Goal: Task Accomplishment & Management: Manage account settings

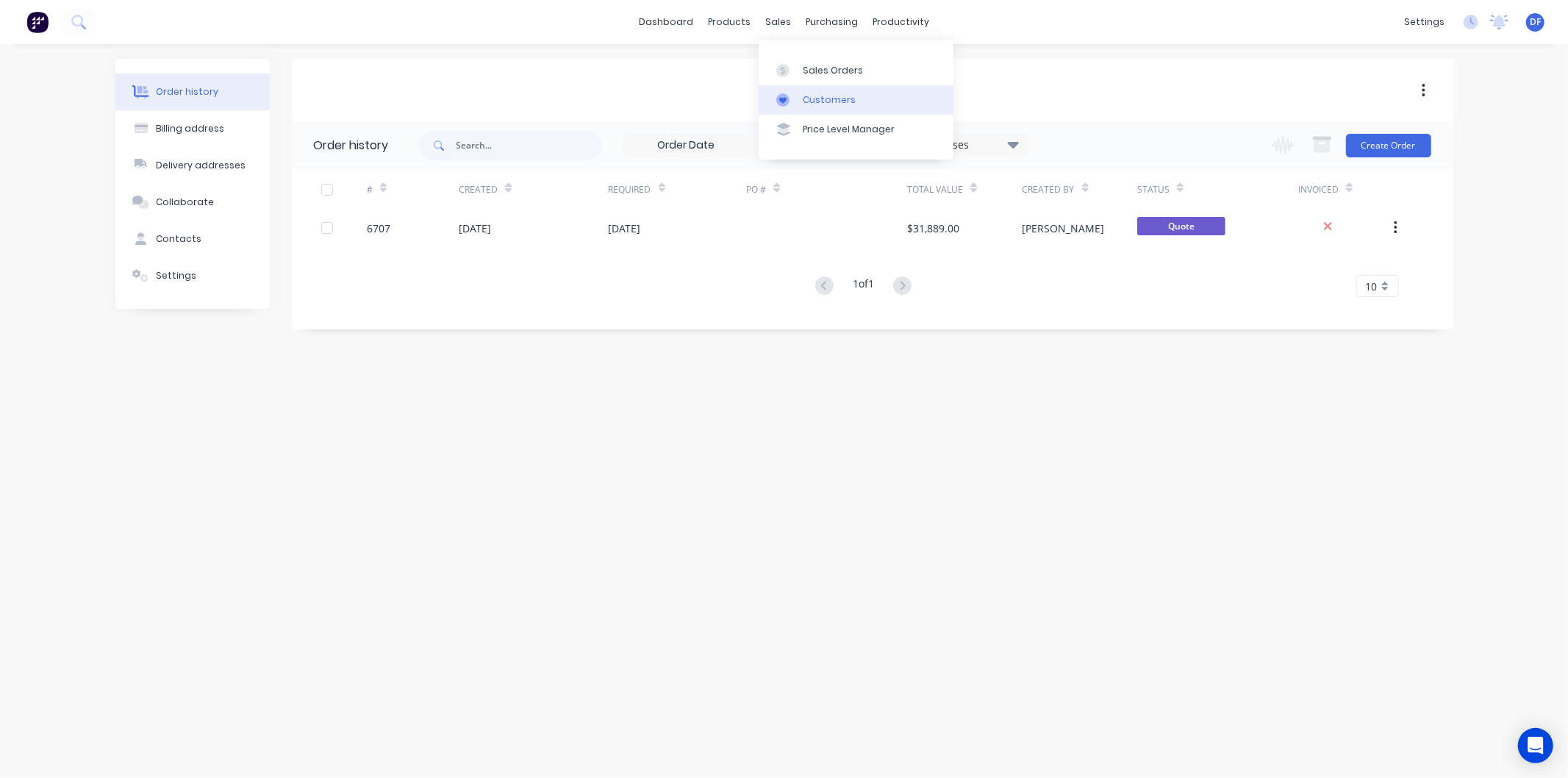
click at [817, 96] on div "Customers" at bounding box center [828, 100] width 53 height 13
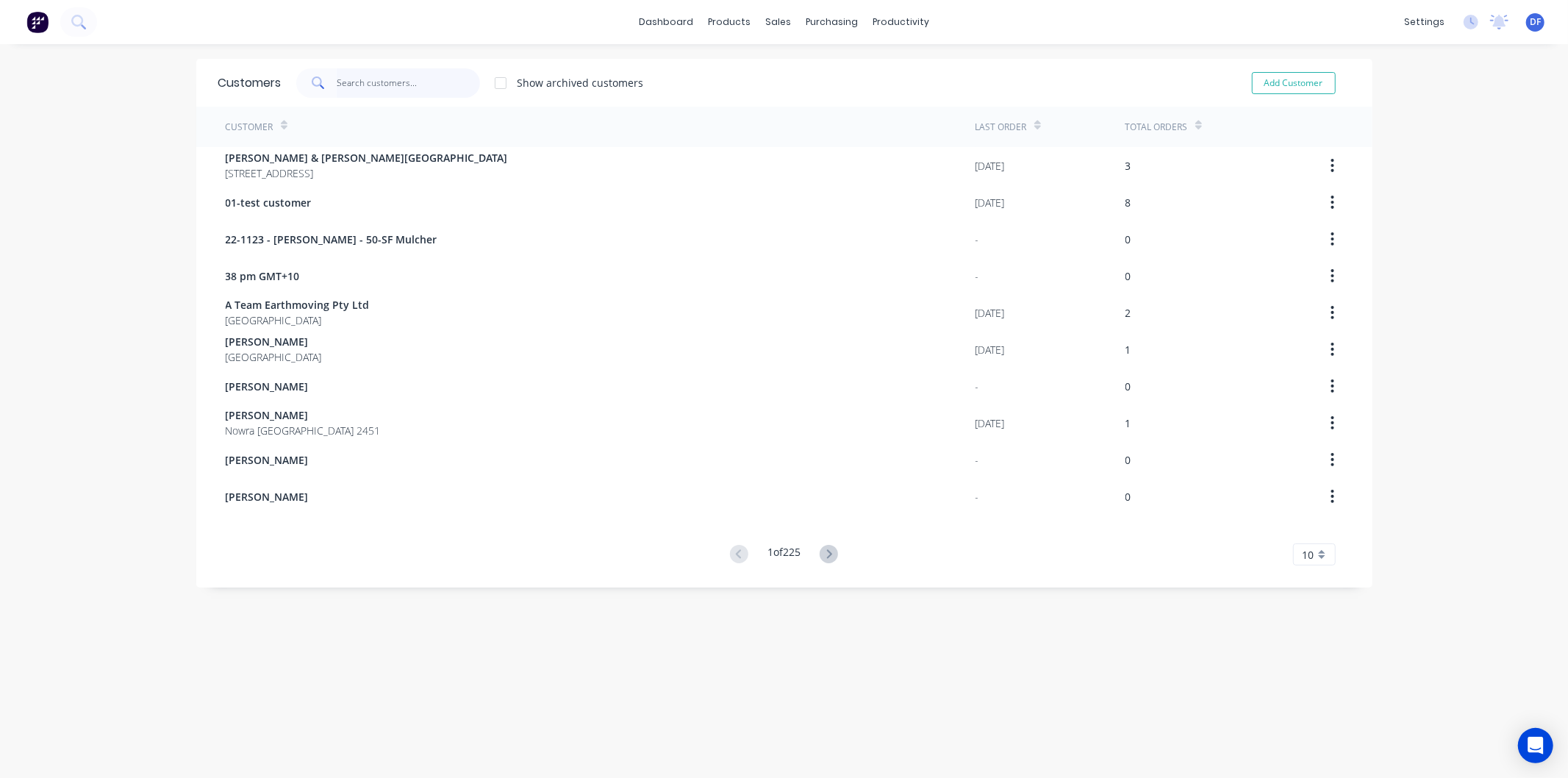
click at [378, 86] on input "text" at bounding box center [408, 83] width 143 height 29
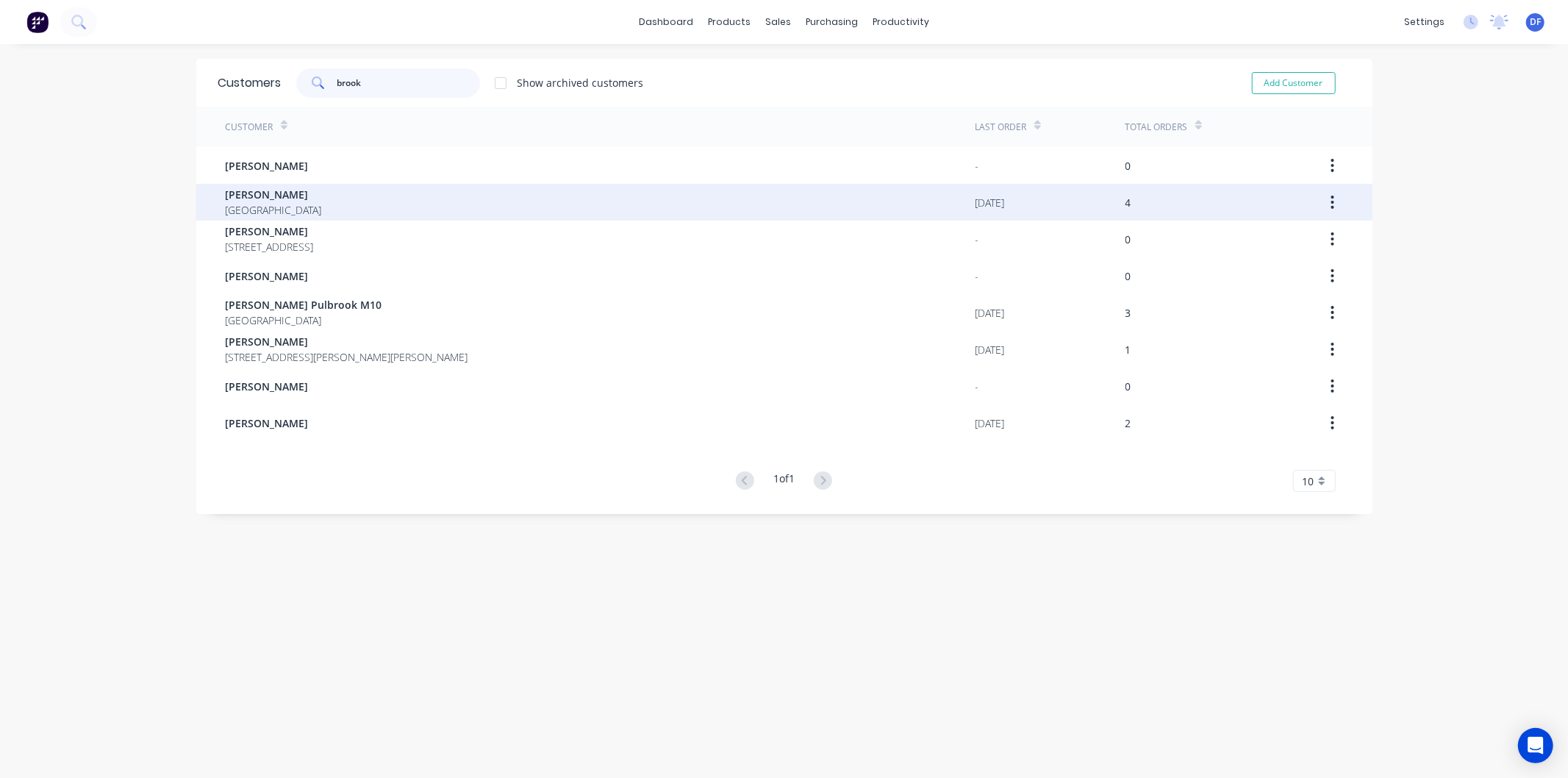
type input "brook"
click at [287, 195] on span "[PERSON_NAME]" at bounding box center [273, 194] width 96 height 16
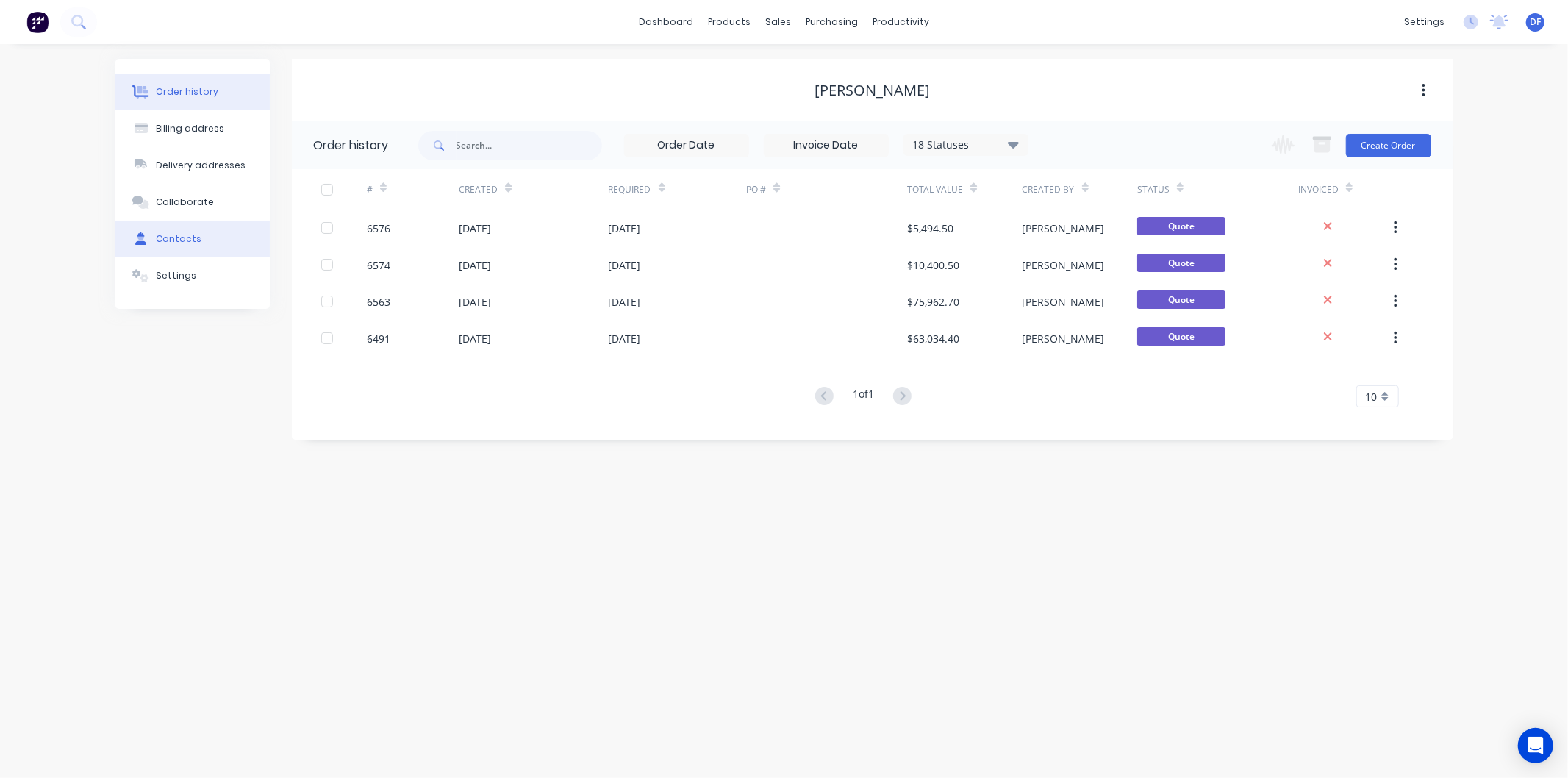
click at [178, 235] on div "Contacts" at bounding box center [178, 239] width 45 height 13
select select "AU"
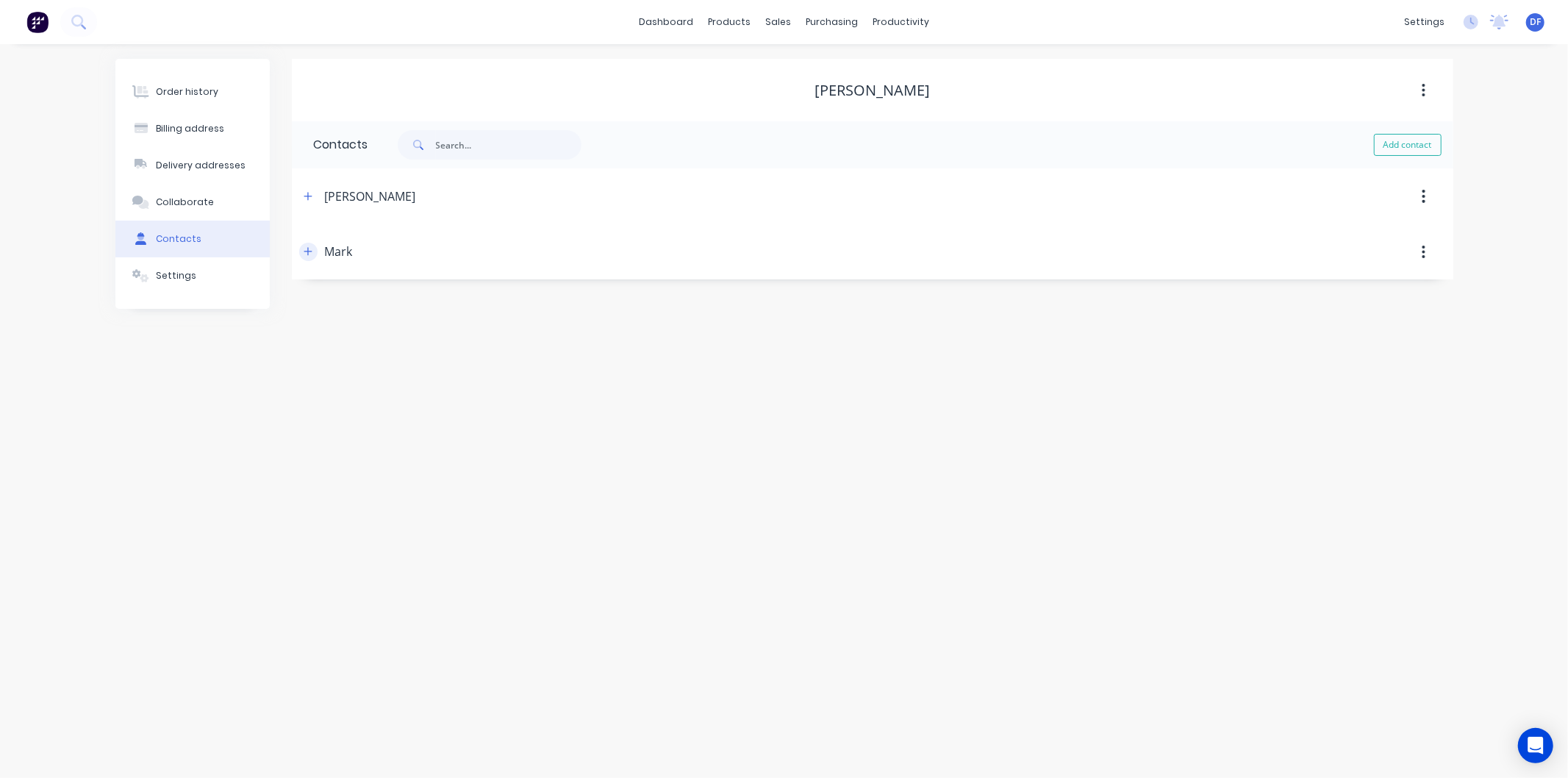
click at [309, 252] on icon "button" at bounding box center [307, 252] width 8 height 8
drag, startPoint x: 435, startPoint y: 364, endPoint x: 334, endPoint y: 370, distance: 101.2
click at [318, 370] on input "[EMAIL_ADDRESS][DOMAIN_NAME]" at bounding box center [434, 366] width 241 height 22
